Goal: Information Seeking & Learning: Learn about a topic

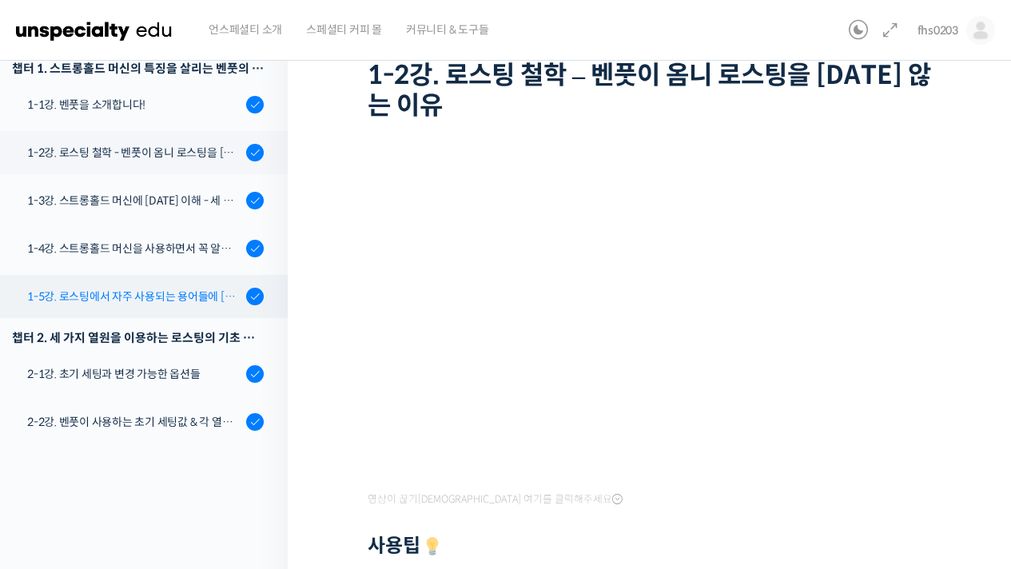
scroll to position [35, 0]
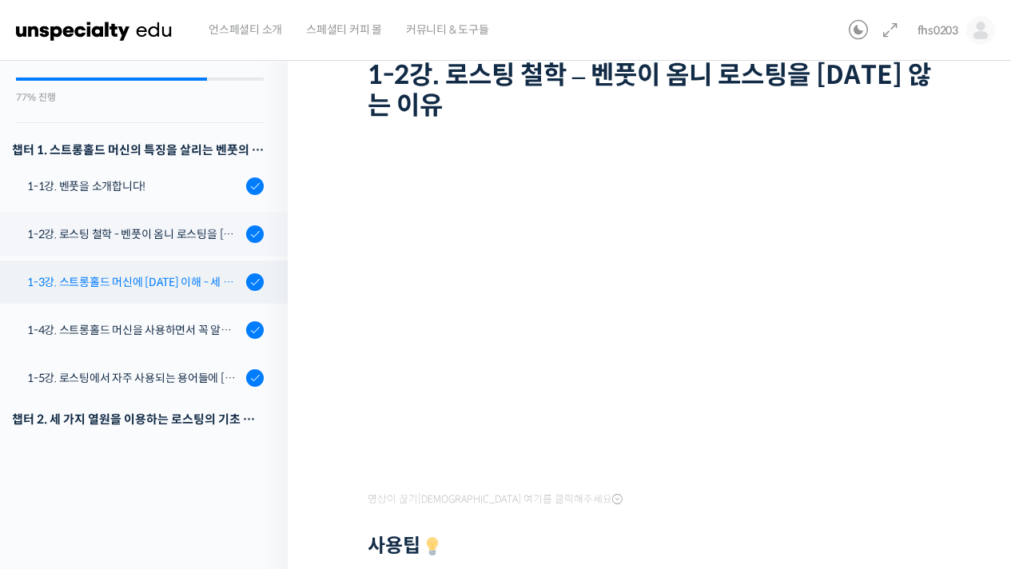
click at [157, 281] on div "1-3강. 스트롱홀드 머신에 [DATE] 이해 - 세 가지 열원이 만들어내는 변화" at bounding box center [134, 282] width 214 height 18
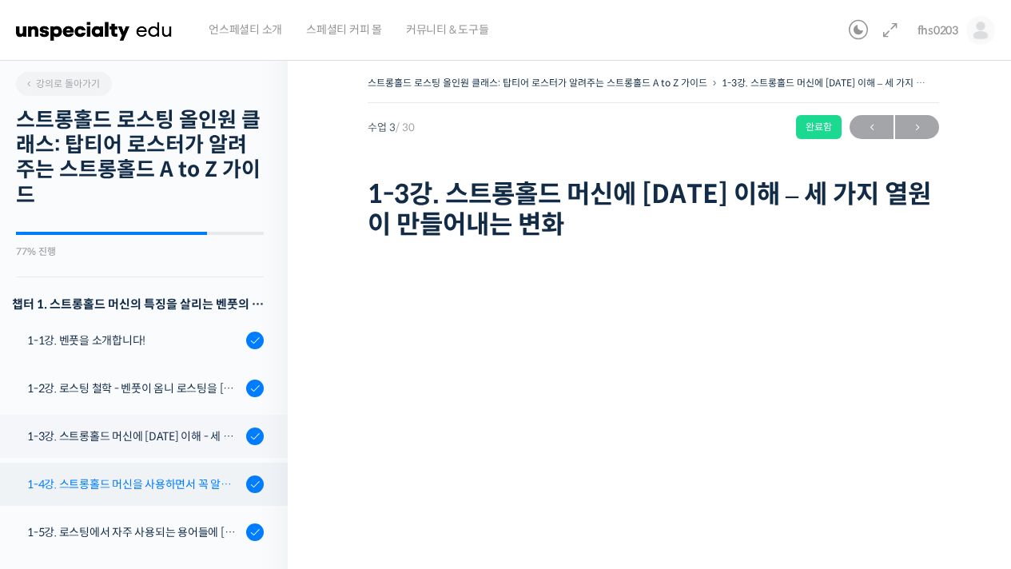
click at [171, 482] on div "1-4강. 스트롱홀드 머신을 사용하면서 꼭 알고 있어야 할 유의사항" at bounding box center [134, 484] width 214 height 18
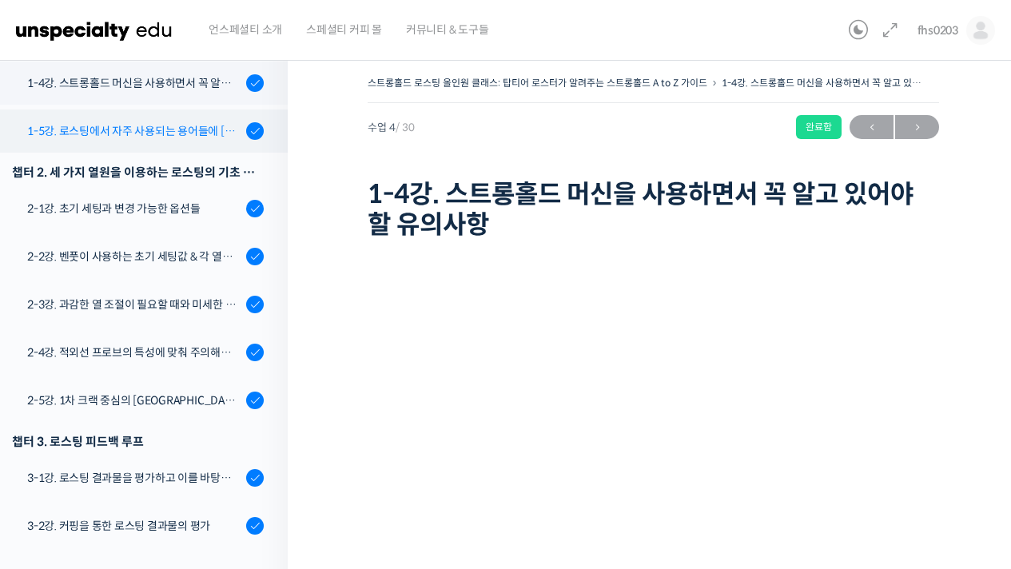
click at [143, 144] on link "1-5강. 로스팅에서 자주 사용되는 용어들에 [DATE] 이해" at bounding box center [140, 130] width 296 height 43
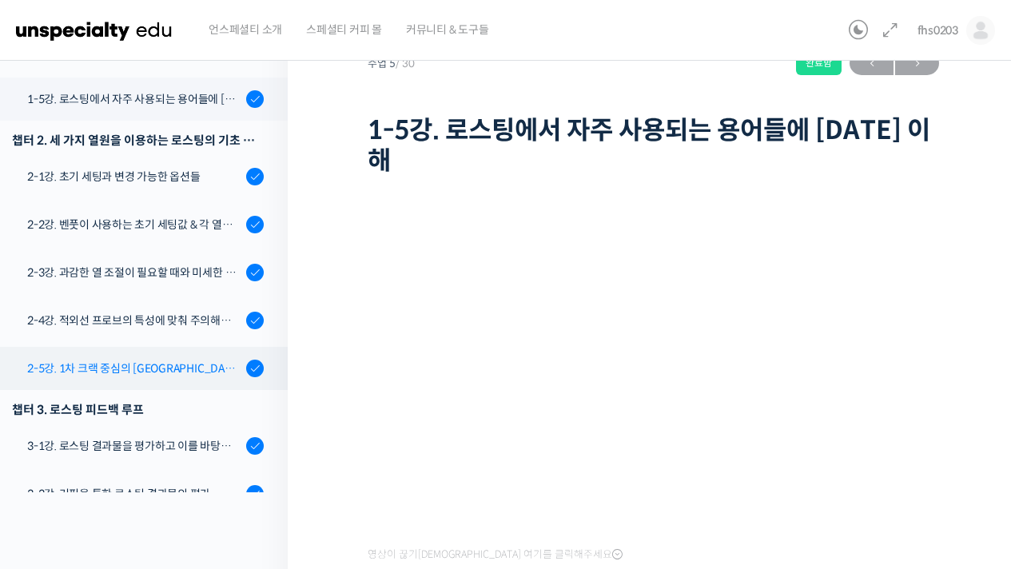
scroll to position [361, 0]
